Goal: Find specific page/section: Find specific page/section

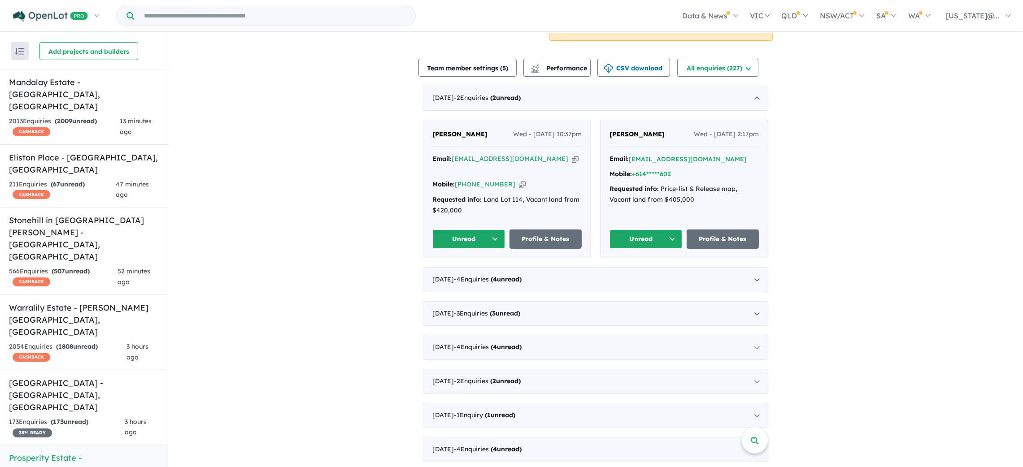
scroll to position [293, 0]
click at [754, 319] on div "August 2025 - 3 Enquir ies ( 3 unread)" at bounding box center [595, 313] width 345 height 25
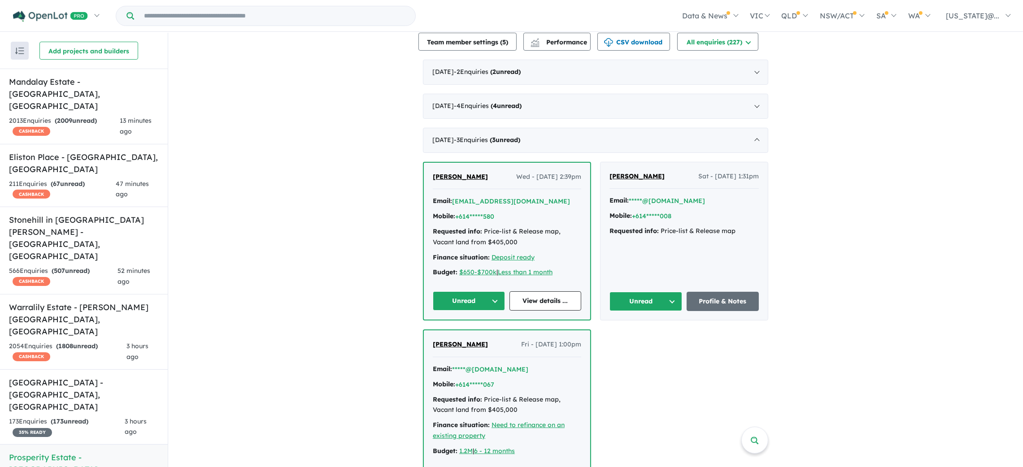
scroll to position [319, 0]
click at [525, 301] on link "View details ..." at bounding box center [545, 300] width 72 height 19
click at [330, 18] on input "Try estate name, suburb, builder or developer" at bounding box center [275, 15] width 278 height 19
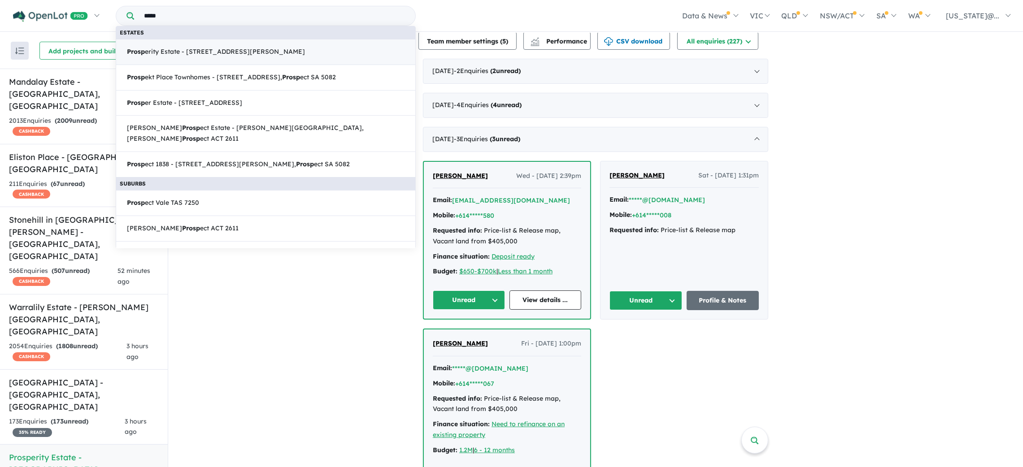
type input "*****"
click at [321, 61] on link "Prosp erity Estate - 963-987 Melton Highway, Fraser Rise VIC 3336" at bounding box center [266, 52] width 300 height 26
